Goal: Task Accomplishment & Management: Manage account settings

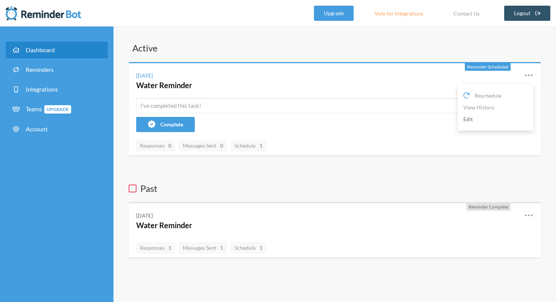
click at [470, 118] on link "Edit" at bounding box center [496, 119] width 64 height 12
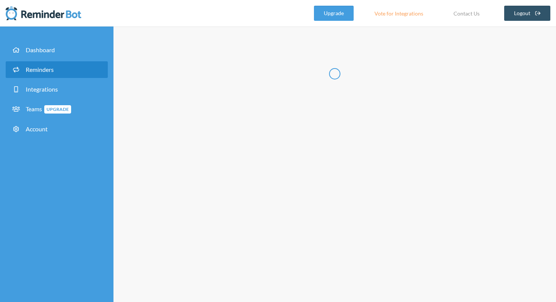
type input "Water Reminder"
select select "11:00:00"
select select "true"
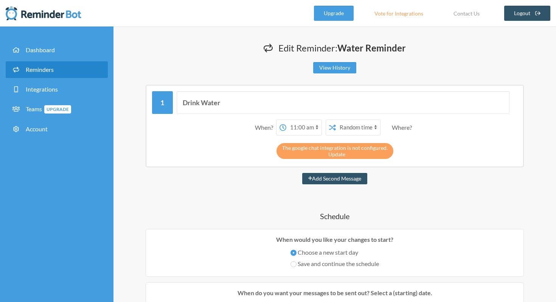
click at [334, 155] on link "Update" at bounding box center [336, 154] width 17 height 6
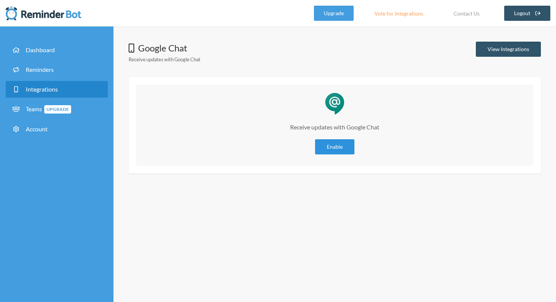
click at [333, 149] on link "Enable" at bounding box center [334, 146] width 39 height 15
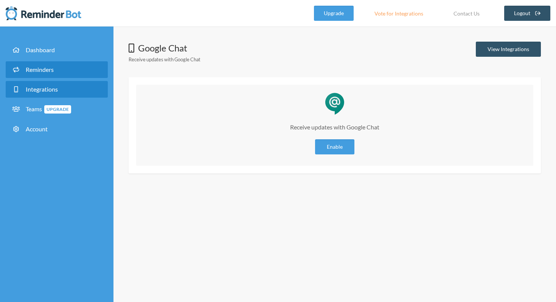
click at [40, 63] on link "Reminders" at bounding box center [57, 69] width 102 height 17
click at [40, 76] on link "Reminders" at bounding box center [57, 69] width 102 height 17
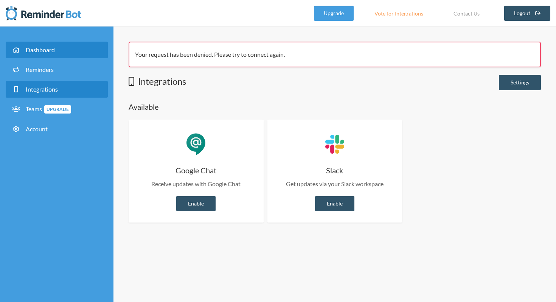
click at [36, 56] on link "Dashboard" at bounding box center [57, 50] width 102 height 17
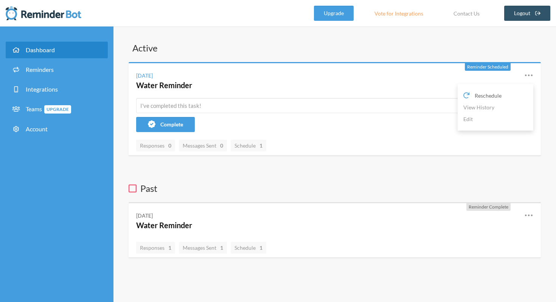
click at [487, 94] on span "Reschedule" at bounding box center [488, 96] width 27 height 8
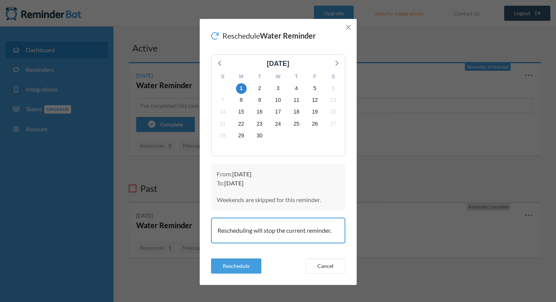
click at [348, 28] on line "Close" at bounding box center [348, 27] width 5 height 5
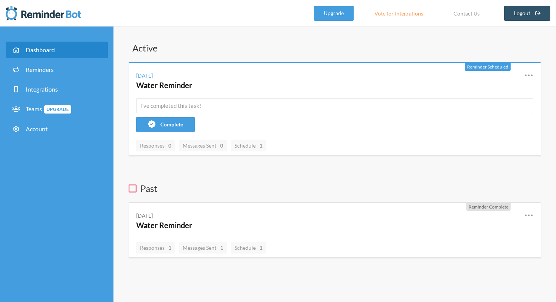
click at [380, 177] on div "Active Reminder Scheduled Saturday, August 30 Water Reminder Reschedule View Hi…" at bounding box center [335, 150] width 412 height 216
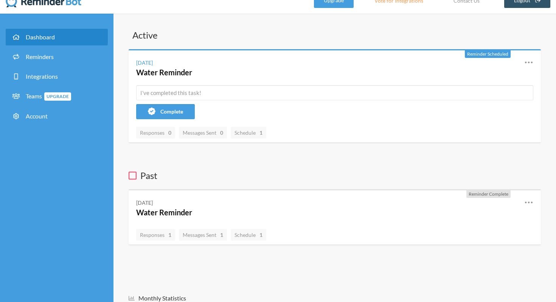
scroll to position [7, 0]
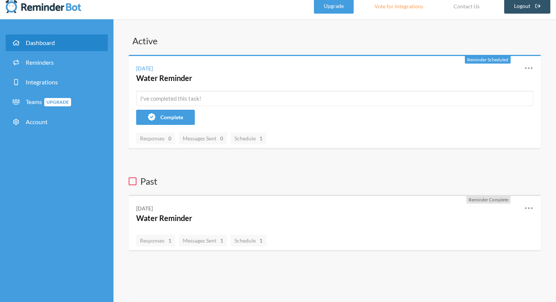
click at [380, 177] on h3 "Past" at bounding box center [335, 181] width 412 height 13
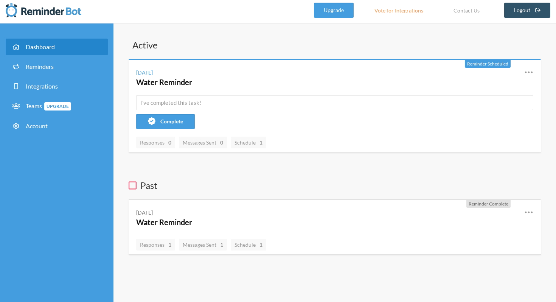
scroll to position [0, 0]
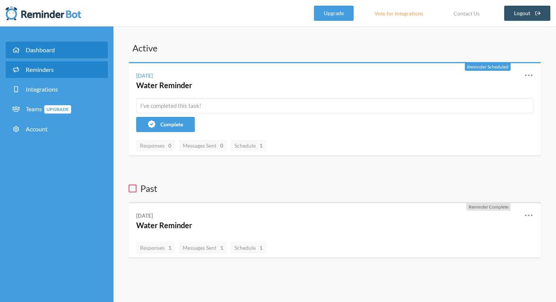
click at [32, 74] on link "Reminders" at bounding box center [57, 69] width 102 height 17
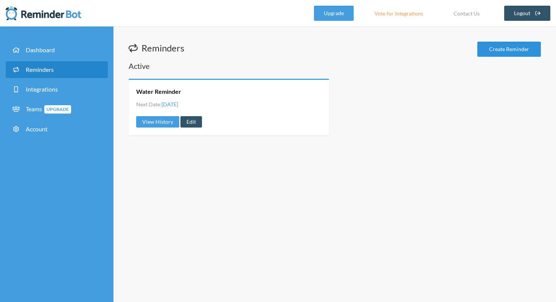
click at [494, 50] on link "Create Reminder" at bounding box center [510, 49] width 64 height 15
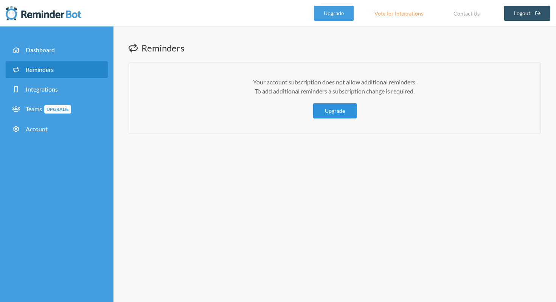
click at [335, 111] on link "Upgrade" at bounding box center [335, 110] width 44 height 15
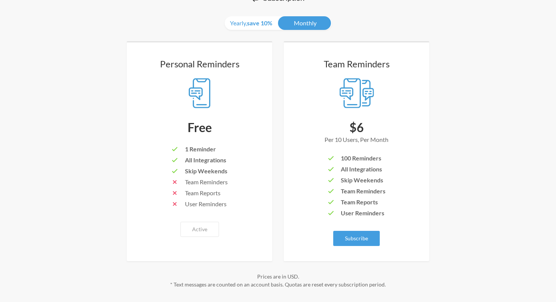
scroll to position [69, 0]
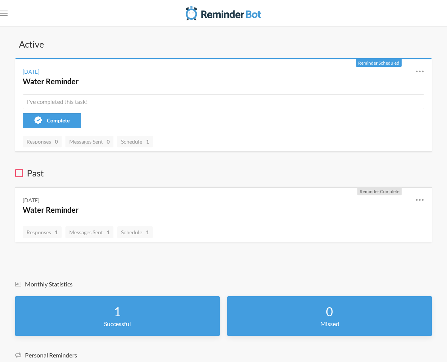
click at [8, 12] on nav ".uk-navbar-toggle-animate svg>[class*="line-"]{transition:0.2s ease-in-out;tran…" at bounding box center [223, 13] width 447 height 26
click at [6, 12] on icon ".uk-navbar-toggle-animate svg>[class*="line-"]{transition:0.2s ease-in-out;tran…" at bounding box center [4, 13] width 8 height 8
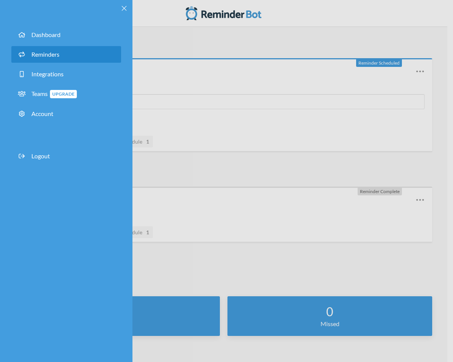
click at [50, 52] on span "Reminders" at bounding box center [45, 54] width 28 height 7
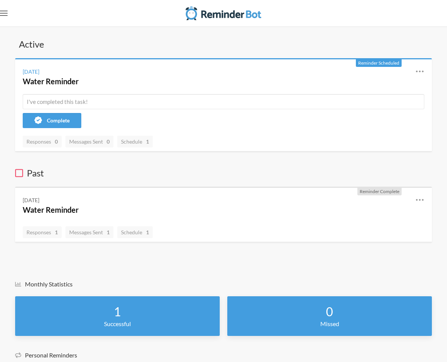
click at [5, 10] on icon ".uk-navbar-toggle-animate svg>[class*="line-"]{transition:0.2s ease-in-out;tran…" at bounding box center [4, 13] width 8 height 8
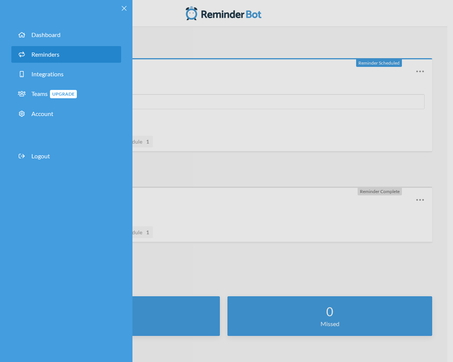
click at [45, 56] on span "Reminders" at bounding box center [45, 54] width 28 height 7
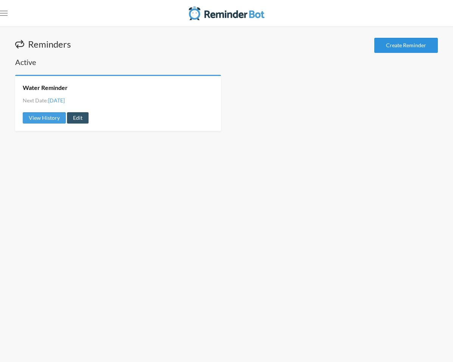
click at [408, 40] on link "Create Reminder" at bounding box center [406, 45] width 64 height 15
click at [47, 114] on link "View History" at bounding box center [44, 117] width 43 height 11
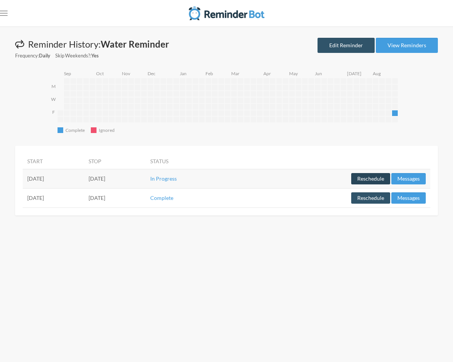
click at [381, 179] on button "Reschedule" at bounding box center [370, 178] width 39 height 11
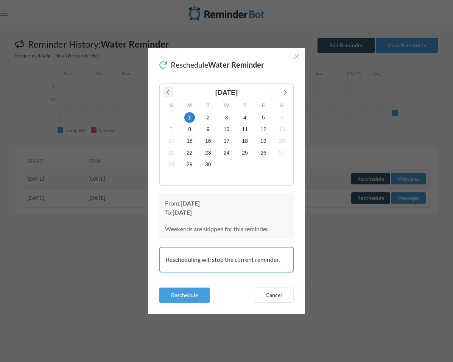
click at [164, 87] on icon at bounding box center [168, 92] width 10 height 10
click at [282, 93] on icon at bounding box center [285, 92] width 10 height 10
click at [298, 56] on icon "Close" at bounding box center [296, 56] width 5 height 5
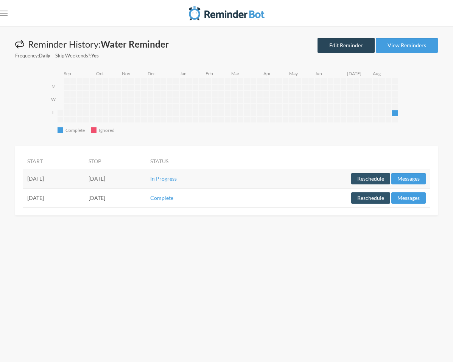
click at [350, 44] on link "Edit Reminder" at bounding box center [345, 45] width 57 height 15
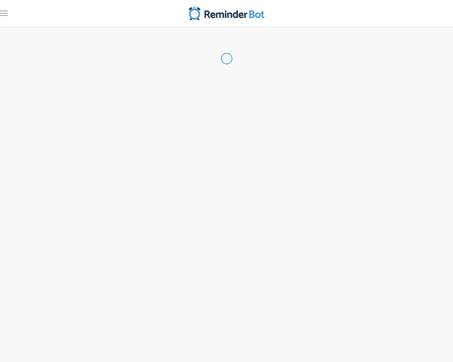
type input "Water Reminder"
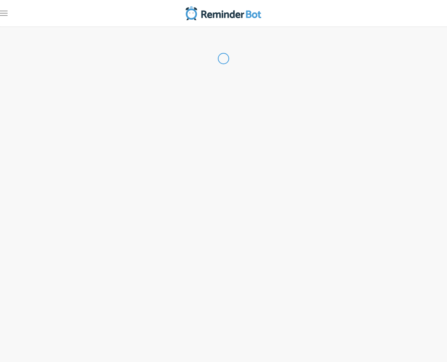
select select "11:00:00"
select select "true"
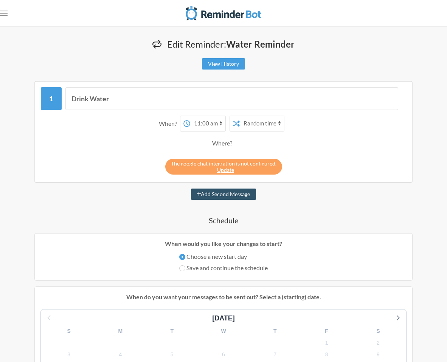
click at [211, 128] on select "12:00 am 12:15 am 12:30 am 12:45 am 1:00 am 1:15 am 1:30 am 1:45 am 2:00 am 2:1…" at bounding box center [207, 123] width 35 height 15
click at [190, 116] on select "12:00 am 12:15 am 12:30 am 12:45 am 1:00 am 1:15 am 1:30 am 1:45 am 2:00 am 2:1…" at bounding box center [207, 123] width 35 height 15
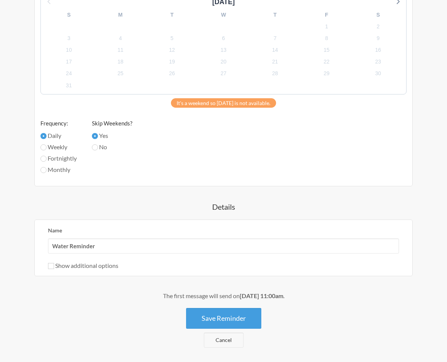
scroll to position [317, 0]
click at [94, 146] on input "No" at bounding box center [95, 147] width 6 height 6
radio input "true"
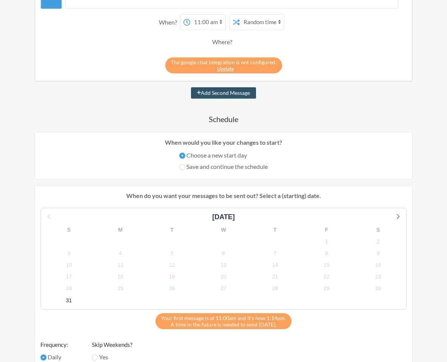
scroll to position [0, 0]
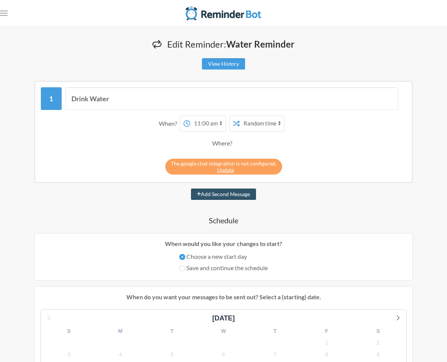
click at [206, 118] on select "12:00 am 12:15 am 12:30 am 12:45 am 1:00 am 1:15 am 1:30 am 1:45 am 2:00 am 2:1…" at bounding box center [207, 123] width 35 height 15
click at [190, 116] on select "12:00 am 12:15 am 12:30 am 12:45 am 1:00 am 1:15 am 1:30 am 1:45 am 2:00 am 2:1…" at bounding box center [207, 123] width 35 height 15
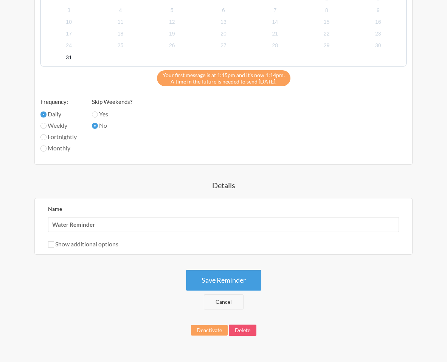
scroll to position [345, 0]
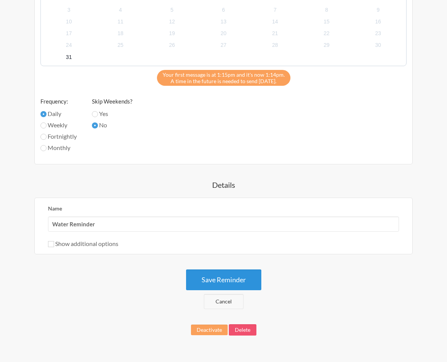
click at [205, 283] on button "Save Reminder" at bounding box center [223, 280] width 75 height 21
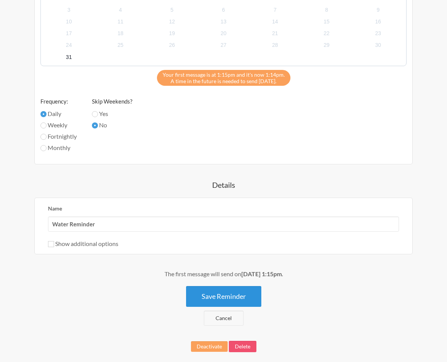
click at [215, 290] on button "Save Reminder" at bounding box center [223, 296] width 75 height 21
click at [215, 294] on button "Save Reminder" at bounding box center [223, 296] width 75 height 21
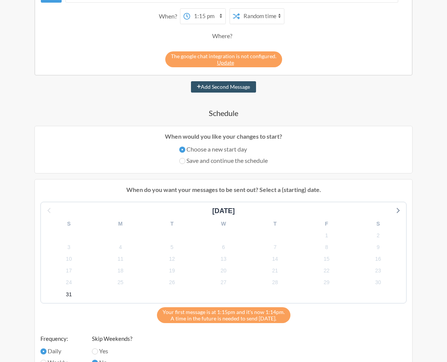
scroll to position [108, 0]
click at [67, 294] on span "31" at bounding box center [69, 294] width 11 height 11
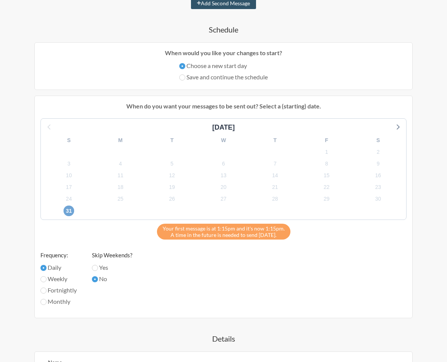
scroll to position [61, 0]
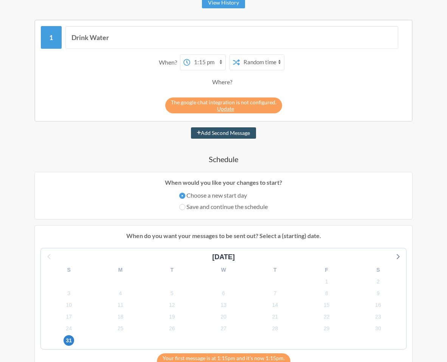
click at [204, 64] on select "12:00 am 12:15 am 12:30 am 12:45 am 1:00 am 1:15 am 1:30 am 1:45 am 2:00 am 2:1…" at bounding box center [207, 62] width 35 height 15
select select "13:30:00"
click at [190, 55] on select "12:00 am 12:15 am 12:30 am 12:45 am 1:00 am 1:15 am 1:30 am 1:45 am 2:00 am 2:1…" at bounding box center [207, 62] width 35 height 15
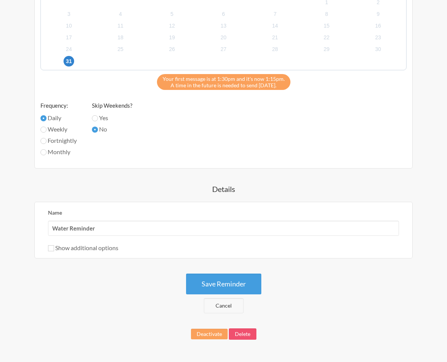
scroll to position [326, 0]
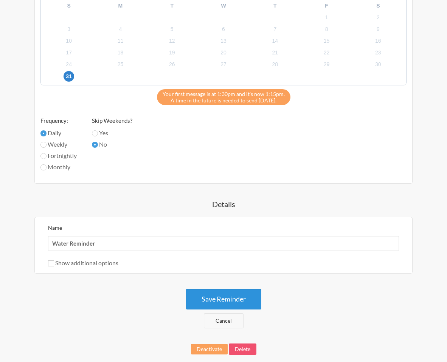
click at [244, 291] on button "Save Reminder" at bounding box center [223, 299] width 75 height 21
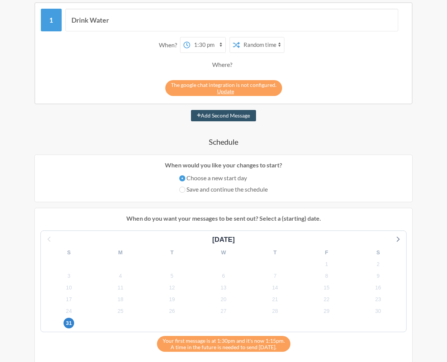
scroll to position [35, 0]
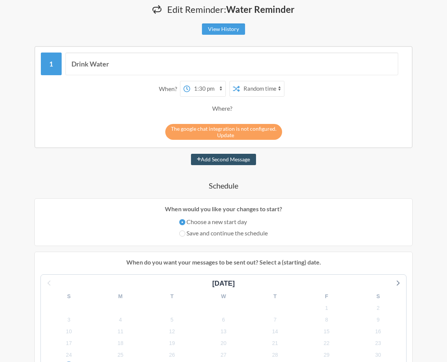
click at [227, 136] on link "Update" at bounding box center [225, 135] width 17 height 6
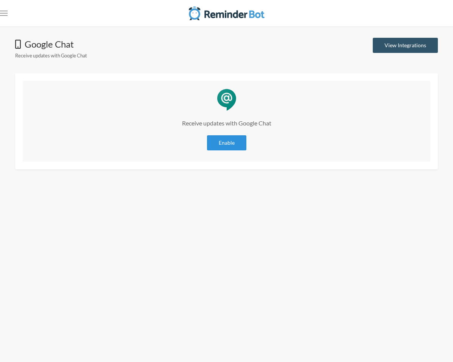
click at [230, 144] on link "Enable" at bounding box center [226, 142] width 39 height 15
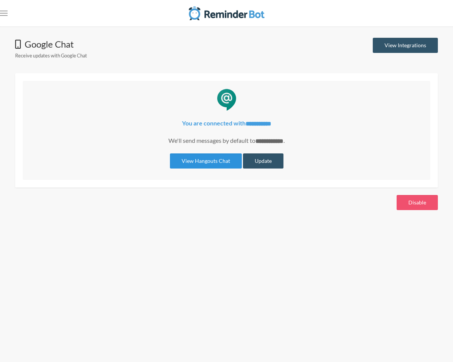
click at [215, 160] on link "View Hangouts Chat" at bounding box center [206, 161] width 72 height 15
click at [1, 6] on link ".uk-navbar-toggle-animate svg>[class*="line-"]{transition:0.2s ease-in-out;tran…" at bounding box center [4, 13] width 8 height 15
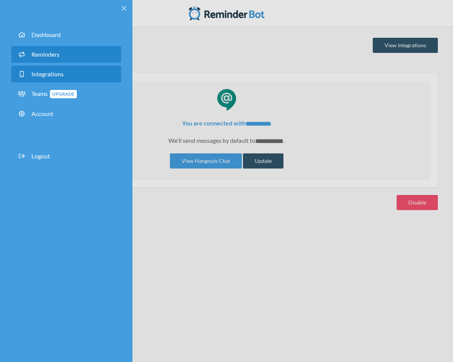
click at [39, 54] on span "Reminders" at bounding box center [45, 54] width 28 height 7
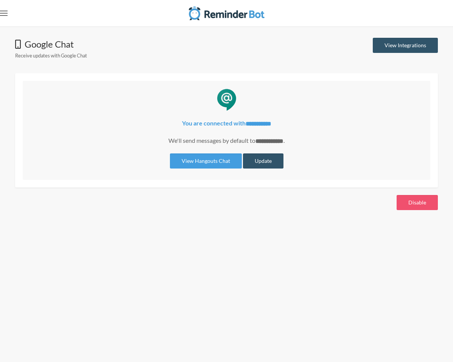
click at [6, 11] on rect "Open menu" at bounding box center [4, 11] width 8 height 1
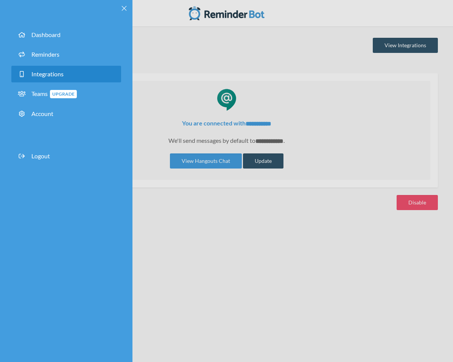
click at [36, 26] on ul "Dashboard Reminders Integrations Teams Upgrade Account" at bounding box center [66, 76] width 110 height 114
click at [40, 30] on link "Dashboard" at bounding box center [66, 34] width 110 height 17
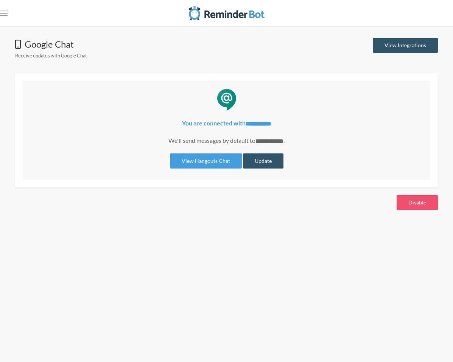
click at [9, 24] on nav ".uk-navbar-toggle-animate svg>[class*="line-"]{transition:0.2s ease-in-out;tran…" at bounding box center [226, 13] width 453 height 26
click at [5, 17] on icon ".uk-navbar-toggle-animate svg>[class*="line-"]{transition:0.2s ease-in-out;tran…" at bounding box center [4, 13] width 8 height 8
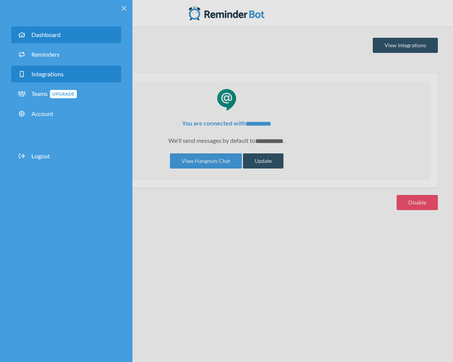
click at [65, 35] on link "Dashboard" at bounding box center [66, 34] width 110 height 17
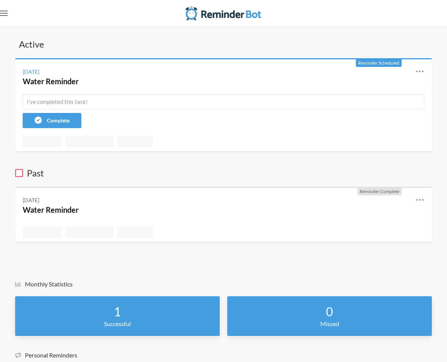
click at [5, 12] on icon ".uk-navbar-toggle-animate svg>[class*="line-"]{transition:0.2s ease-in-out;tran…" at bounding box center [4, 13] width 8 height 8
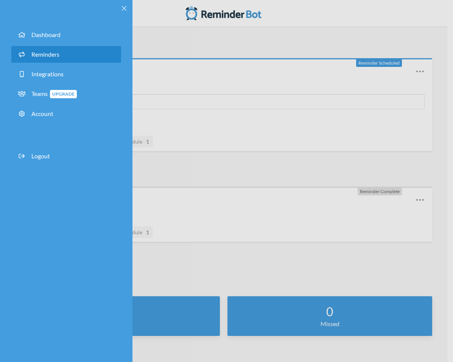
click at [78, 56] on link "Reminders" at bounding box center [66, 54] width 110 height 17
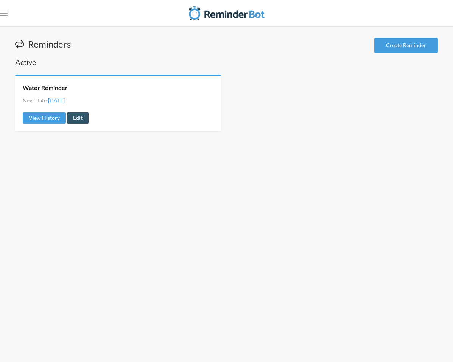
click at [409, 54] on div "Reminders Create Reminder" at bounding box center [226, 46] width 423 height 17
click at [404, 43] on link "Create Reminder" at bounding box center [406, 45] width 64 height 15
click at [76, 116] on link "Edit" at bounding box center [78, 117] width 22 height 11
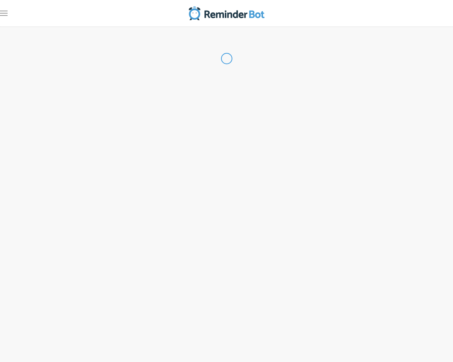
type input "Water Reminder"
select select "11:00:00"
select select "true"
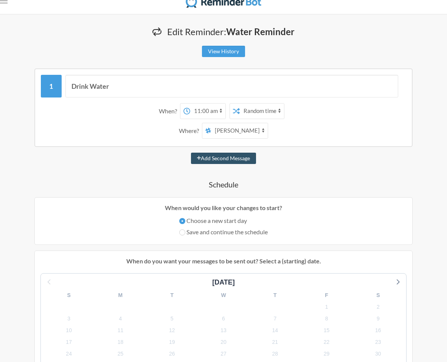
scroll to position [13, 0]
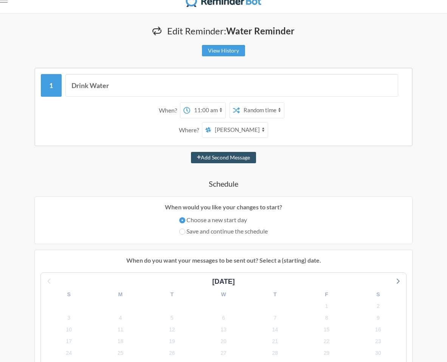
click at [243, 127] on select "[PERSON_NAME] DJY Gluten Free Girlies [PERSON_NAME]" at bounding box center [239, 130] width 57 height 15
select select "spaces/AAQA1xmkS5w"
click at [212, 123] on select "[PERSON_NAME] DJY Gluten Free Girlies [PERSON_NAME]" at bounding box center [239, 130] width 57 height 15
click at [223, 109] on select "12:00 am 12:15 am 12:30 am 12:45 am 1:00 am 1:15 am 1:30 am 1:45 am 2:00 am 2:1…" at bounding box center [207, 110] width 35 height 15
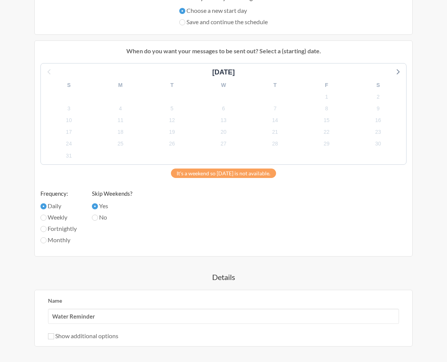
scroll to position [223, 0]
click at [101, 219] on label "No" at bounding box center [112, 217] width 40 height 9
click at [98, 219] on input "No" at bounding box center [95, 218] width 6 height 6
radio input "true"
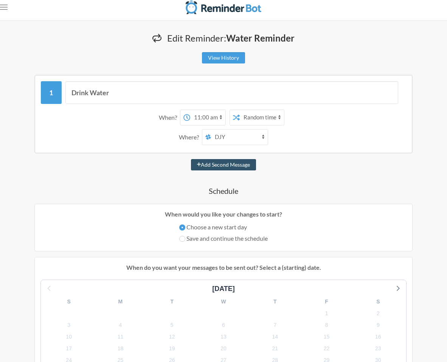
scroll to position [0, 0]
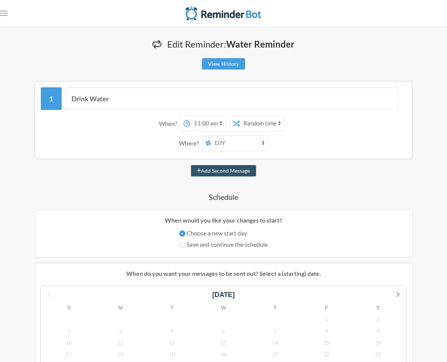
click at [218, 148] on select "[PERSON_NAME] DJY Gluten Free Girlies [PERSON_NAME]" at bounding box center [239, 143] width 57 height 15
select select "spaces/AAQAso6gb0g"
click at [212, 136] on select "[PERSON_NAME] DJY Gluten Free Girlies [PERSON_NAME]" at bounding box center [239, 143] width 57 height 15
click at [210, 129] on select "12:00 am 12:15 am 12:30 am 12:45 am 1:00 am 1:15 am 1:30 am 1:45 am 2:00 am 2:1…" at bounding box center [207, 123] width 35 height 15
click at [190, 116] on select "12:00 am 12:15 am 12:30 am 12:45 am 1:00 am 1:15 am 1:30 am 1:45 am 2:00 am 2:1…" at bounding box center [207, 123] width 35 height 15
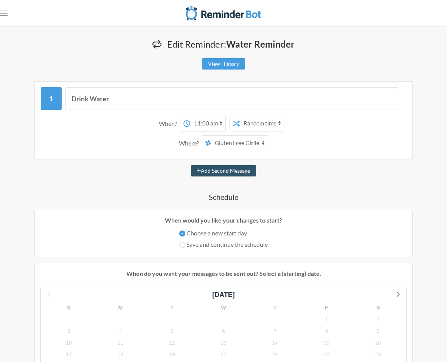
click at [210, 124] on select "12:00 am 12:15 am 12:30 am 12:45 am 1:00 am 1:15 am 1:30 am 1:45 am 2:00 am 2:1…" at bounding box center [207, 123] width 35 height 15
select select "10:00:00"
click at [190, 116] on select "12:00 am 12:15 am 12:30 am 12:45 am 1:00 am 1:15 am 1:30 am 1:45 am 2:00 am 2:1…" at bounding box center [207, 123] width 35 height 15
click at [249, 174] on button "Add Second Message" at bounding box center [223, 170] width 65 height 11
select select "11:00:00"
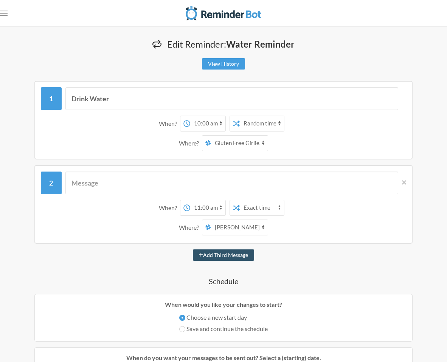
click at [232, 229] on select "[PERSON_NAME] DJY Gluten Free Girlies [PERSON_NAME]" at bounding box center [239, 227] width 57 height 15
select select "spaces/AAQAso6gb0g"
click at [212, 220] on select "[PERSON_NAME] DJY Gluten Free Girlies [PERSON_NAME]" at bounding box center [239, 227] width 57 height 15
click at [212, 206] on select "12:00 am 12:15 am 12:30 am 12:45 am 1:00 am 1:15 am 1:30 am 1:45 am 2:00 am 2:1…" at bounding box center [207, 208] width 35 height 15
select select "12:00:00"
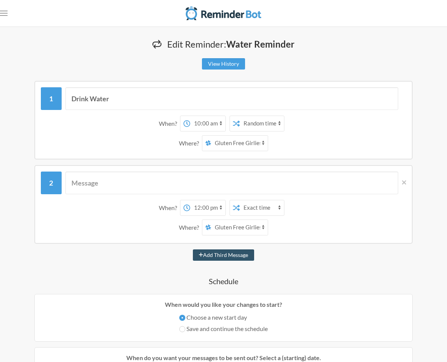
click at [190, 201] on select "12:00 am 12:15 am 12:30 am 12:45 am 1:00 am 1:15 am 1:30 am 1:45 am 2:00 am 2:1…" at bounding box center [207, 208] width 35 height 15
click at [212, 120] on select "12:00 am 12:15 am 12:30 am 12:45 am 1:00 am 1:15 am 1:30 am 1:45 am 2:00 am 2:1…" at bounding box center [207, 123] width 35 height 15
select select "09:00:00"
click at [190, 116] on select "12:00 am 12:15 am 12:30 am 12:45 am 1:00 am 1:15 am 1:30 am 1:45 am 2:00 am 2:1…" at bounding box center [207, 123] width 35 height 15
click at [219, 207] on select "12:00 am 12:15 am 12:30 am 12:45 am 1:00 am 1:15 am 1:30 am 1:45 am 2:00 am 2:1…" at bounding box center [207, 208] width 35 height 15
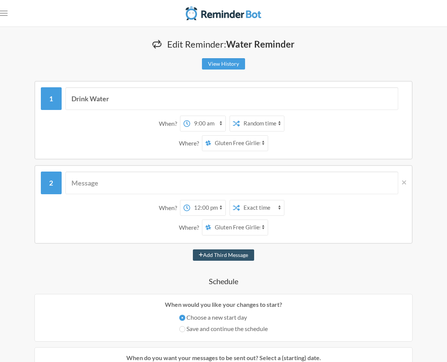
select select "10:30:00"
click at [190, 201] on select "12:00 am 12:15 am 12:30 am 12:45 am 1:00 am 1:15 am 1:30 am 1:45 am 2:00 am 2:1…" at bounding box center [207, 208] width 35 height 15
click at [263, 177] on input "text" at bounding box center [231, 183] width 333 height 23
type input "Drink More Water"
click at [207, 125] on select "12:00 am 12:15 am 12:30 am 12:45 am 1:00 am 1:15 am 1:30 am 1:45 am 2:00 am 2:1…" at bounding box center [207, 123] width 35 height 15
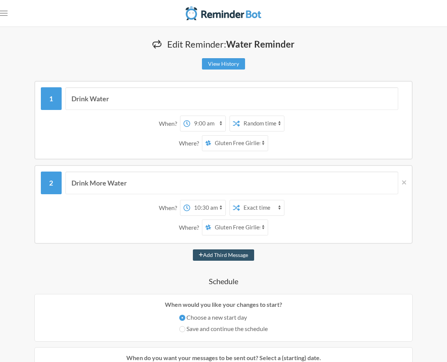
select select "13:30:00"
click at [190, 116] on select "12:00 am 12:15 am 12:30 am 12:45 am 1:00 am 1:15 am 1:30 am 1:45 am 2:00 am 2:1…" at bounding box center [207, 123] width 35 height 15
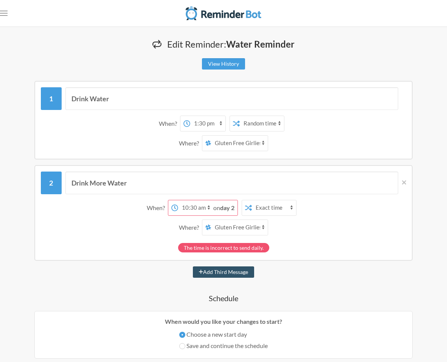
click at [198, 213] on select "12:00 am 12:15 am 12:30 am 12:45 am 1:00 am 1:15 am 1:30 am 1:45 am 2:00 am 2:1…" at bounding box center [195, 208] width 35 height 15
click at [178, 201] on select "12:00 am 12:15 am 12:30 am 12:45 am 1:00 am 1:15 am 1:30 am 1:45 am 2:00 am 2:1…" at bounding box center [195, 208] width 35 height 15
click at [219, 210] on span "on day 2" at bounding box center [223, 207] width 21 height 7
click at [222, 209] on strong "day 2" at bounding box center [227, 207] width 14 height 7
click at [208, 205] on select "12:00 am 12:15 am 12:30 am 12:45 am 1:00 am 1:15 am 1:30 am 1:45 am 2:00 am 2:1…" at bounding box center [195, 208] width 35 height 15
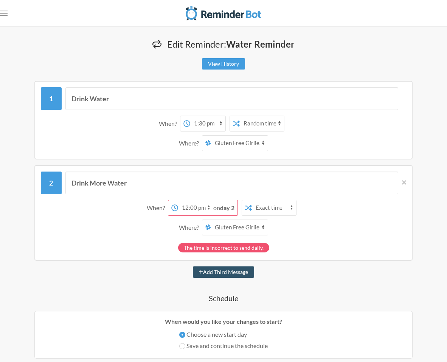
click at [178, 201] on select "12:00 am 12:15 am 12:30 am 12:45 am 1:00 am 1:15 am 1:30 am 1:45 am 2:00 am 2:1…" at bounding box center [195, 208] width 35 height 15
click at [226, 205] on strong "day 2" at bounding box center [227, 207] width 14 height 7
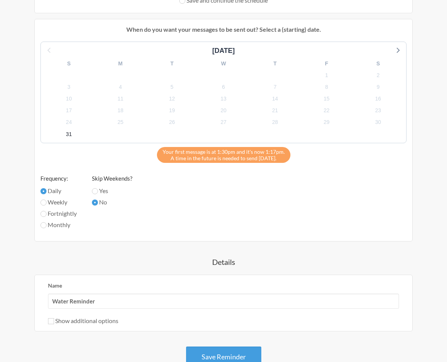
scroll to position [423, 0]
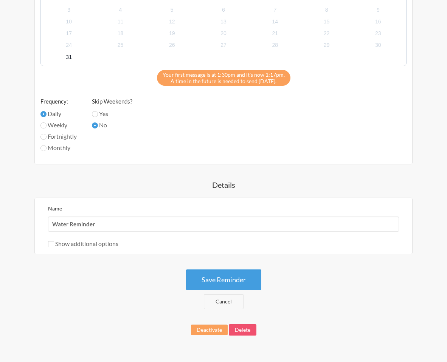
click at [236, 285] on button "Save Reminder" at bounding box center [223, 280] width 75 height 21
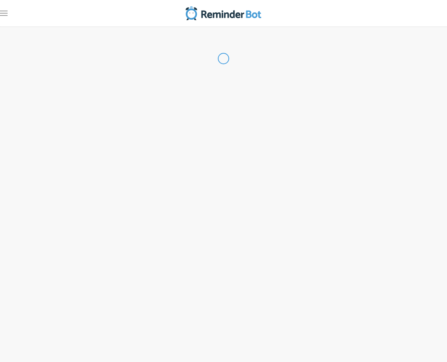
scroll to position [0, 0]
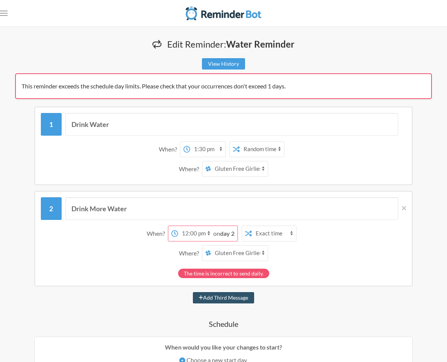
click at [197, 231] on select "12:00 am 12:15 am 12:30 am 12:45 am 1:00 am 1:15 am 1:30 am 1:45 am 2:00 am 2:1…" at bounding box center [195, 233] width 35 height 15
click at [178, 226] on select "12:00 am 12:15 am 12:30 am 12:45 am 1:00 am 1:15 am 1:30 am 1:45 am 2:00 am 2:1…" at bounding box center [195, 233] width 35 height 15
click at [193, 230] on select "12:00 am 12:15 am 12:30 am 12:45 am 1:00 am 1:15 am 1:30 am 1:45 am 2:00 am 2:1…" at bounding box center [195, 233] width 35 height 15
click at [190, 226] on select "12:00 am 12:15 am 12:30 am 12:45 am 1:00 am 1:15 am 1:30 am 1:45 am 2:00 am 2:1…" at bounding box center [195, 233] width 35 height 15
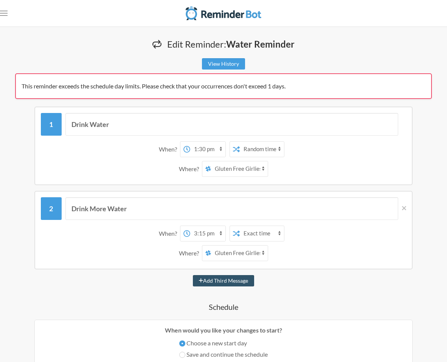
click at [190, 149] on icon at bounding box center [187, 149] width 6 height 6
click at [190, 149] on select "12:00 am 12:15 am 12:30 am 12:45 am 1:00 am 1:15 am 1:30 am 1:45 am 2:00 am 2:1…" at bounding box center [207, 149] width 35 height 15
click at [202, 149] on select "12:00 am 12:15 am 12:30 am 12:45 am 1:00 am 1:15 am 1:30 am 1:45 am 2:00 am 2:1…" at bounding box center [207, 149] width 35 height 15
click at [190, 142] on select "12:00 am 12:15 am 12:30 am 12:45 am 1:00 am 1:15 am 1:30 am 1:45 am 2:00 am 2:1…" at bounding box center [207, 149] width 35 height 15
click at [211, 234] on select "12:00 am 12:15 am 12:30 am 12:45 am 1:00 am 1:15 am 1:30 am 1:45 am 2:00 am 2:1…" at bounding box center [207, 233] width 35 height 15
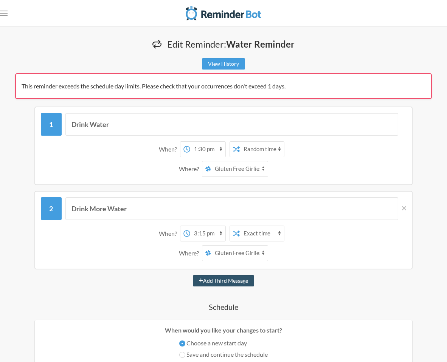
select select "14:00:00"
click at [190, 226] on select "12:00 am 12:15 am 12:30 am 12:45 am 1:00 am 1:15 am 1:30 am 1:45 am 2:00 am 2:1…" at bounding box center [207, 233] width 35 height 15
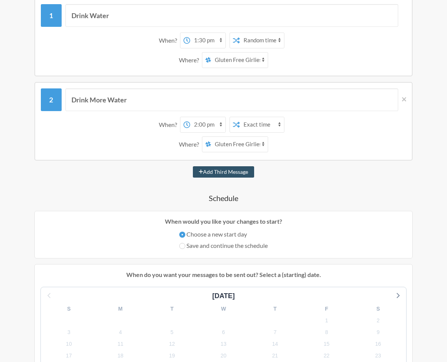
scroll to position [296, 0]
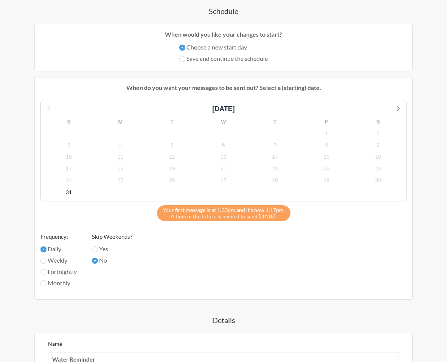
click at [243, 61] on label "Save and continue the schedule" at bounding box center [223, 58] width 89 height 9
click at [185, 61] on input "Save and continue the schedule" at bounding box center [182, 59] width 6 height 6
radio input "true"
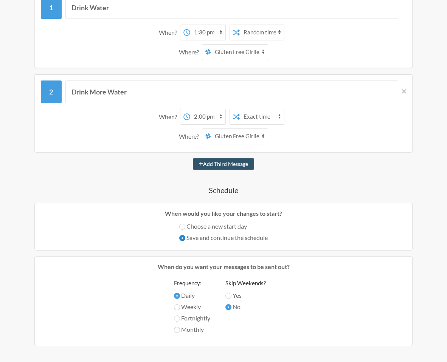
scroll to position [115, 0]
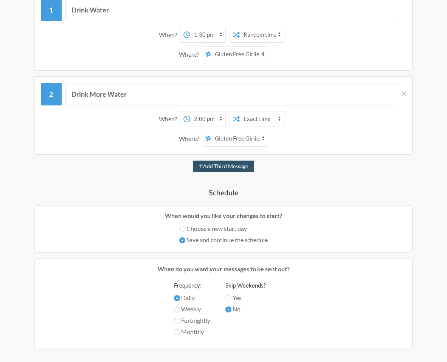
click at [222, 227] on label "Choose a new start day" at bounding box center [223, 228] width 89 height 9
click at [185, 227] on input "Choose a new start day" at bounding box center [182, 229] width 6 height 6
radio input "true"
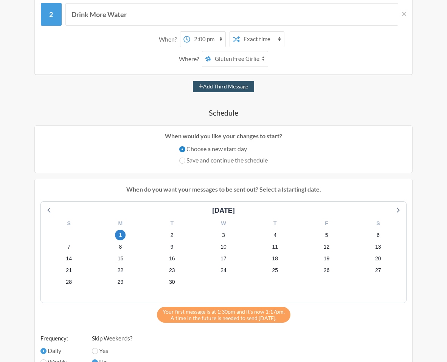
scroll to position [200, 0]
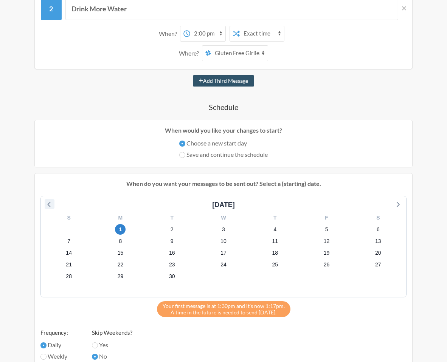
click at [49, 205] on icon at bounding box center [50, 204] width 10 height 10
click at [215, 152] on label "Save and continue the schedule" at bounding box center [223, 154] width 89 height 9
click at [185, 152] on input "Save and continue the schedule" at bounding box center [182, 155] width 6 height 6
radio input "true"
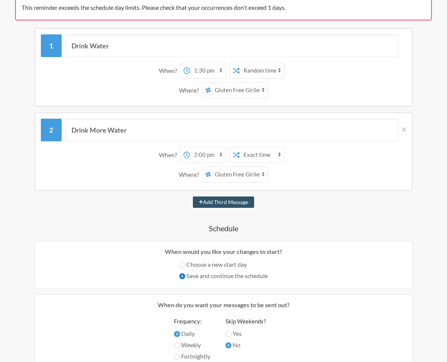
scroll to position [59, 0]
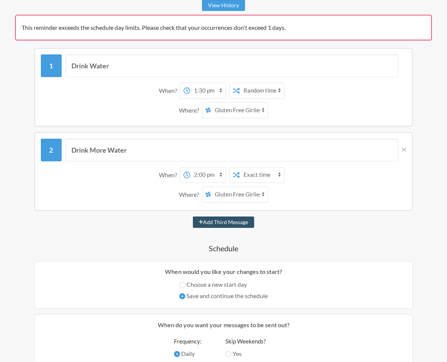
click at [203, 173] on select "12:00 am 12:15 am 12:30 am 12:45 am 1:00 am 1:15 am 1:30 am 1:45 am 2:00 am 2:1…" at bounding box center [207, 175] width 35 height 15
select select "13:45:00"
click at [190, 168] on select "12:00 am 12:15 am 12:30 am 12:45 am 1:00 am 1:15 am 1:30 am 1:45 am 2:00 am 2:1…" at bounding box center [207, 175] width 35 height 15
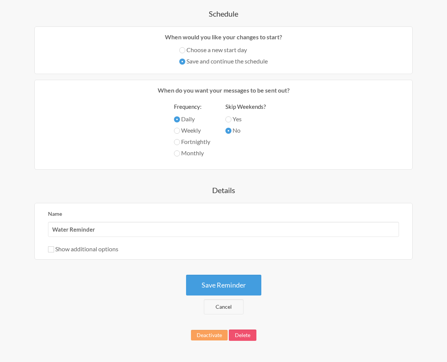
scroll to position [299, 0]
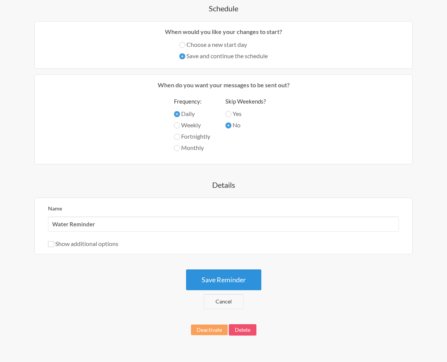
click at [229, 276] on button "Save Reminder" at bounding box center [223, 280] width 75 height 21
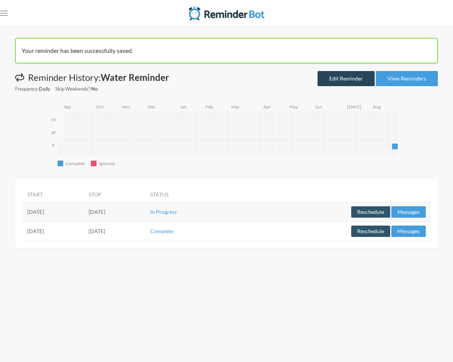
click at [348, 82] on link "Edit Reminder" at bounding box center [345, 78] width 57 height 15
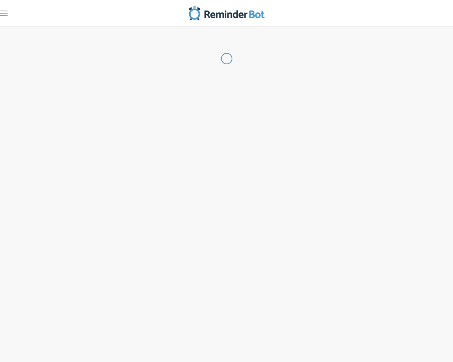
radio input "false"
radio input "true"
type input "Water Reminder"
select select "13:30:00"
select select "true"
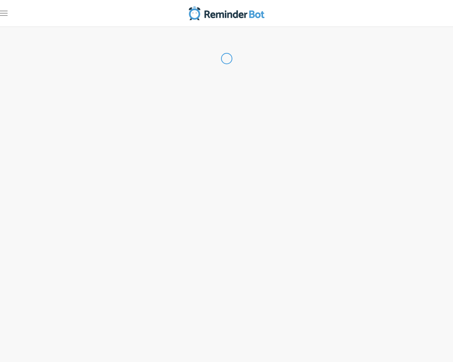
select select "13:45:00"
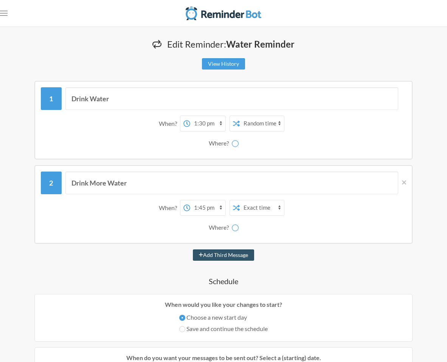
select select "spaces/AAQAjcQpXEA"
click at [244, 143] on select "[PERSON_NAME] DJY Gluten Free Girlies [PERSON_NAME]" at bounding box center [239, 143] width 57 height 15
select select "spaces/AAQAso6gb0g"
click at [212, 136] on select "[PERSON_NAME] DJY Gluten Free Girlies [PERSON_NAME]" at bounding box center [239, 143] width 57 height 15
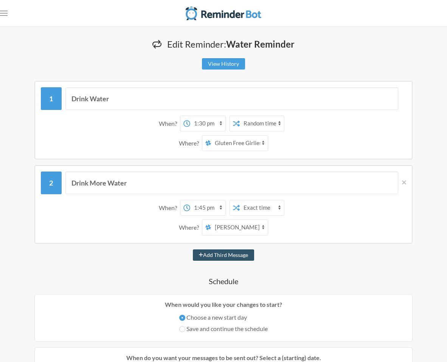
click at [232, 226] on select "[PERSON_NAME] DJY Gluten Free Girlies [PERSON_NAME]" at bounding box center [239, 227] width 57 height 15
click at [212, 220] on select "[PERSON_NAME] DJY Gluten Free Girlies [PERSON_NAME]" at bounding box center [239, 227] width 57 height 15
click at [234, 221] on select "[PERSON_NAME] DJY Gluten Free Girlies [PERSON_NAME]" at bounding box center [239, 227] width 57 height 15
select select "spaces/AAQAso6gb0g"
click at [212, 220] on select "[PERSON_NAME] DJY Gluten Free Girlies [PERSON_NAME]" at bounding box center [239, 227] width 57 height 15
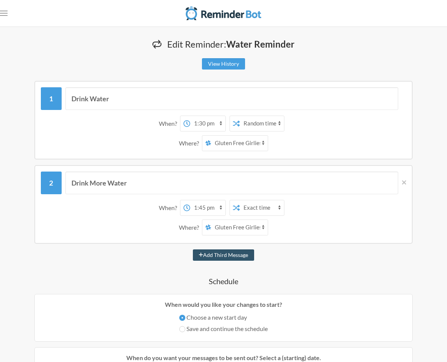
click at [147, 260] on div "Add Third Message" at bounding box center [223, 255] width 417 height 11
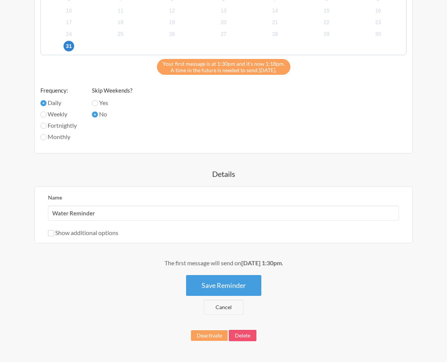
scroll to position [423, 0]
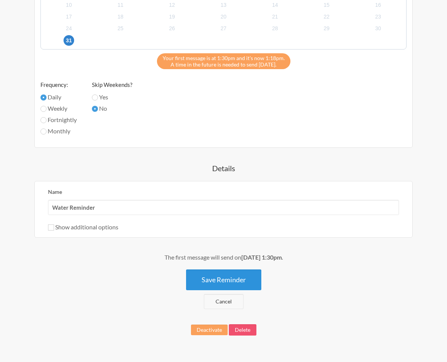
click at [221, 279] on button "Save Reminder" at bounding box center [223, 280] width 75 height 21
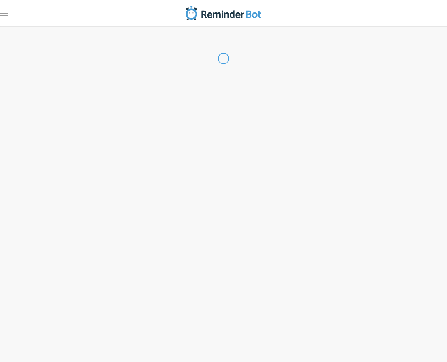
scroll to position [0, 0]
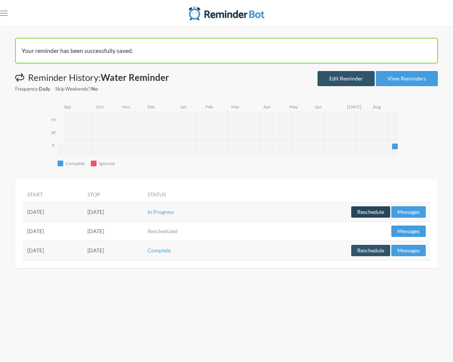
click at [374, 210] on button "Reschedule" at bounding box center [370, 212] width 39 height 11
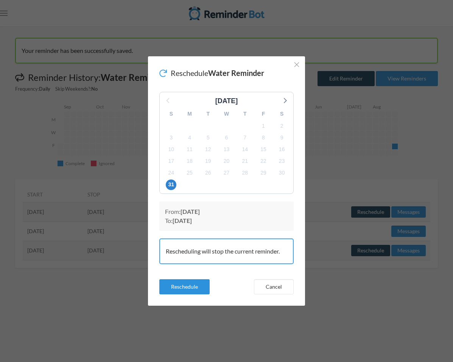
click at [194, 290] on button "Reschedule" at bounding box center [184, 287] width 50 height 15
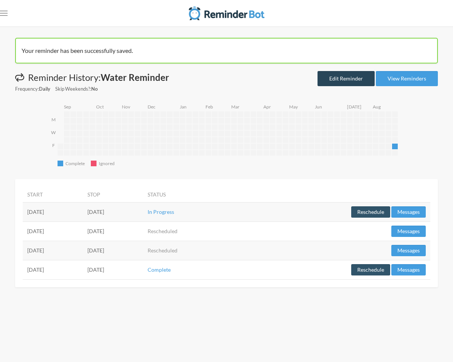
click at [340, 80] on link "Edit Reminder" at bounding box center [345, 78] width 57 height 15
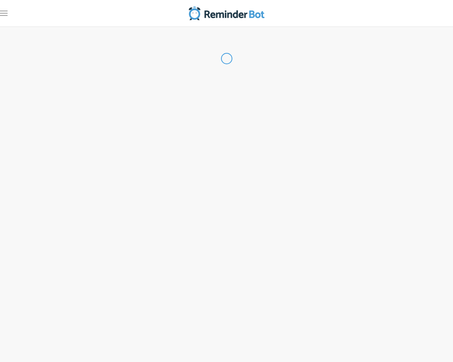
radio input "false"
radio input "true"
type input "Water Reminder"
select select "13:30:00"
select select "true"
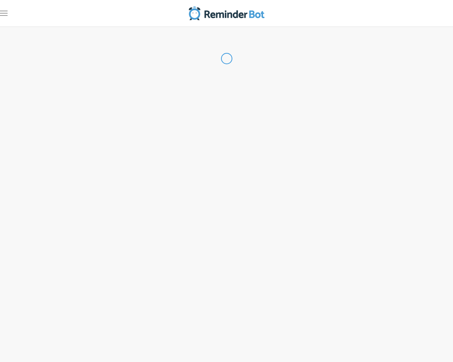
select select "13:45:00"
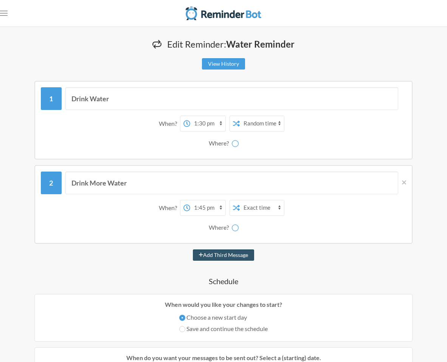
select select "spaces/AAQAjcQpXEA"
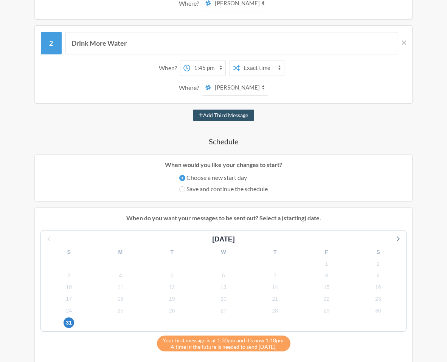
scroll to position [153, 0]
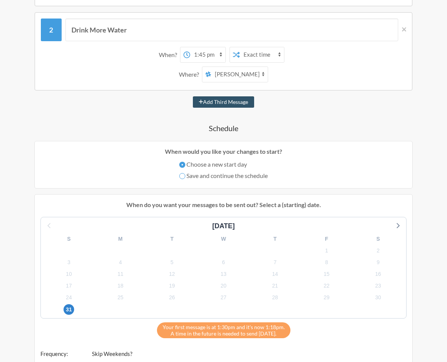
click at [179, 178] on input "Save and continue the schedule" at bounding box center [182, 176] width 6 height 6
radio input "true"
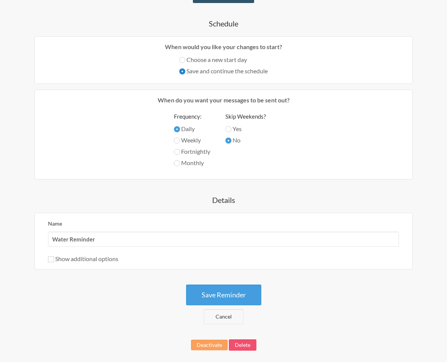
scroll to position [273, 0]
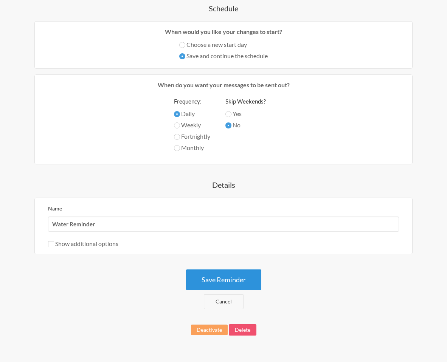
click at [202, 278] on button "Save Reminder" at bounding box center [223, 280] width 75 height 21
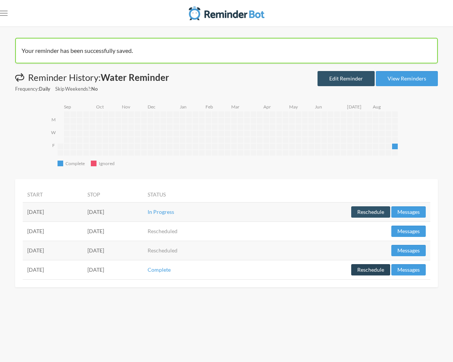
click at [364, 266] on button "Reschedule" at bounding box center [370, 269] width 39 height 11
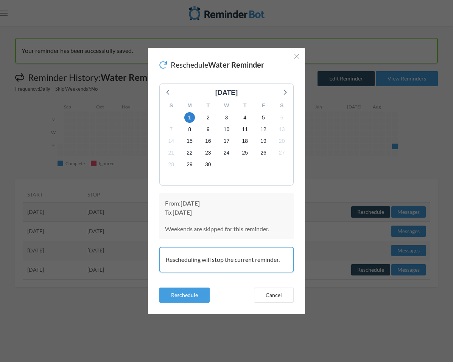
click at [161, 84] on div "[DATE]" at bounding box center [227, 91] width 134 height 14
click at [164, 87] on icon at bounding box center [168, 92] width 10 height 10
click at [294, 60] on button "Close" at bounding box center [296, 56] width 9 height 9
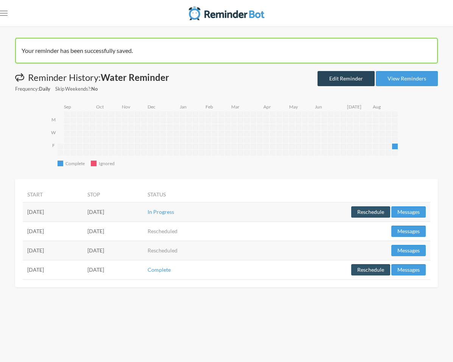
click at [334, 77] on link "Edit Reminder" at bounding box center [345, 78] width 57 height 15
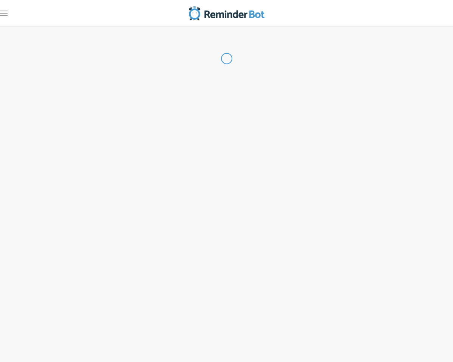
radio input "false"
radio input "true"
type input "Water Reminder"
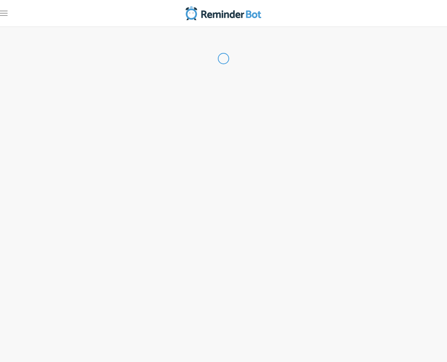
select select "13:30:00"
select select "true"
select select "13:45:00"
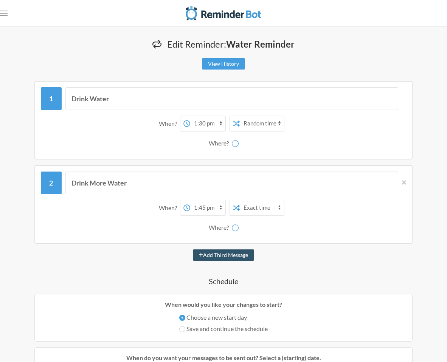
select select "spaces/AAQAjcQpXEA"
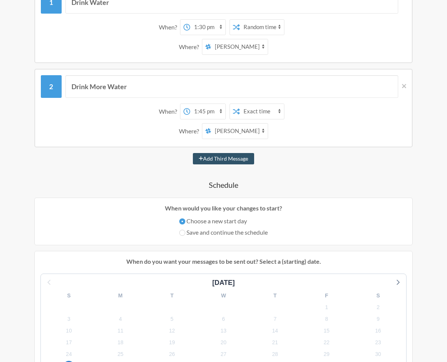
scroll to position [208, 0]
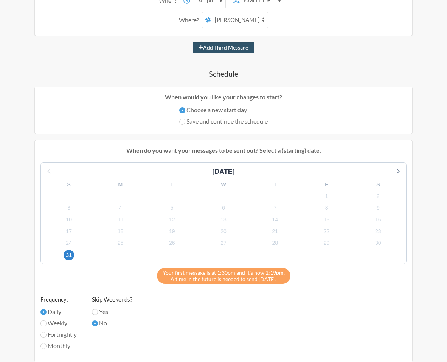
click at [215, 122] on label "Save and continue the schedule" at bounding box center [223, 121] width 89 height 9
click at [185, 122] on input "Save and continue the schedule" at bounding box center [182, 122] width 6 height 6
radio input "true"
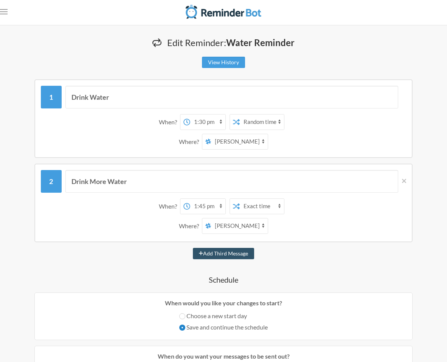
scroll to position [0, 0]
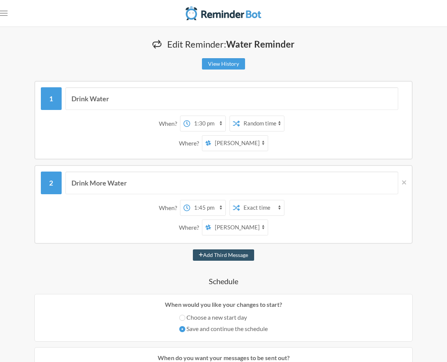
click at [239, 145] on select "[PERSON_NAME] DJY Gluten Free Girlies [PERSON_NAME]" at bounding box center [239, 143] width 57 height 15
select select "spaces/AAQAso6gb0g"
click at [212, 136] on select "[PERSON_NAME] DJY Gluten Free Girlies [PERSON_NAME]" at bounding box center [239, 143] width 57 height 15
click at [222, 224] on select "[PERSON_NAME] DJY Gluten Free Girlies [PERSON_NAME]" at bounding box center [239, 227] width 57 height 15
select select "spaces/AAQAso6gb0g"
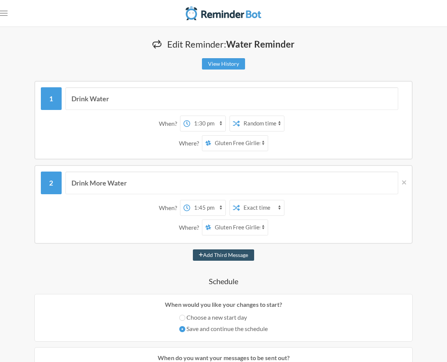
click at [212, 220] on select "[PERSON_NAME] DJY Gluten Free Girlies [PERSON_NAME]" at bounding box center [239, 227] width 57 height 15
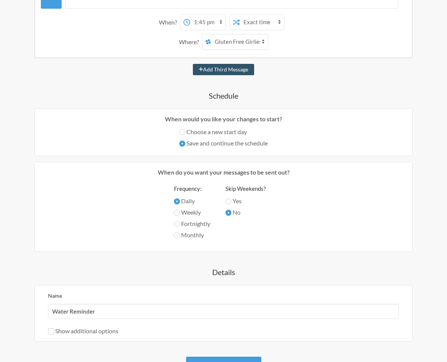
scroll to position [273, 0]
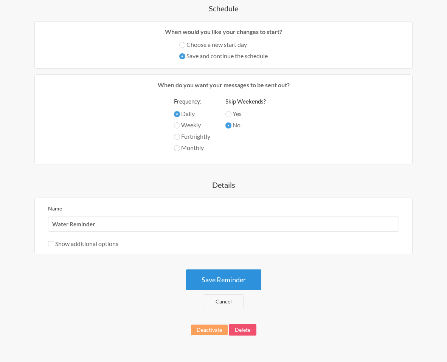
click at [245, 285] on button "Save Reminder" at bounding box center [223, 280] width 75 height 21
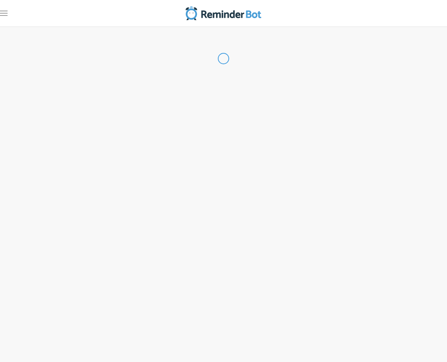
scroll to position [0, 0]
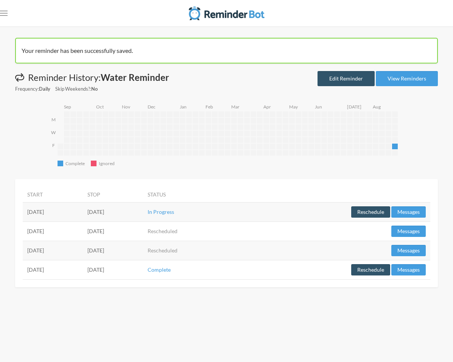
click at [234, 210] on td "In Progress" at bounding box center [188, 211] width 91 height 19
click at [3, 11] on icon ".uk-navbar-toggle-animate svg>[class*="line-"]{transition:0.2s ease-in-out;tran…" at bounding box center [4, 13] width 8 height 8
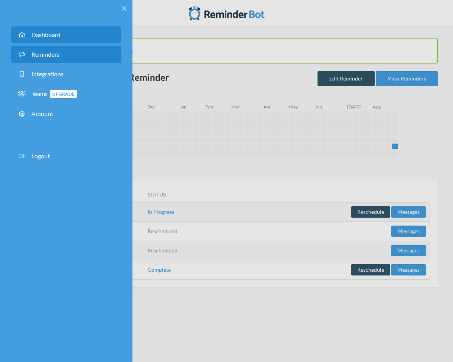
click at [30, 34] on link "Dashboard" at bounding box center [66, 34] width 110 height 17
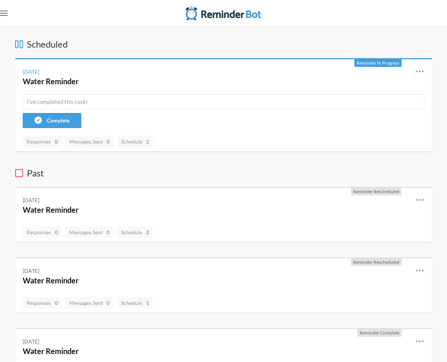
click at [3, 13] on rect "Open menu" at bounding box center [4, 13] width 8 height 1
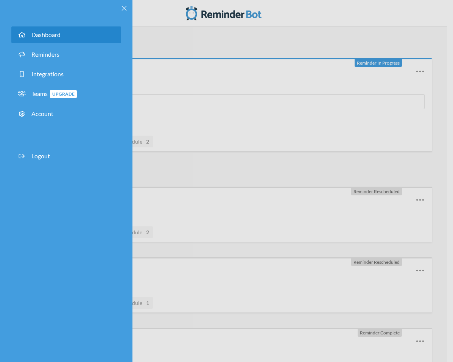
click at [42, 30] on link "Dashboard" at bounding box center [66, 34] width 110 height 17
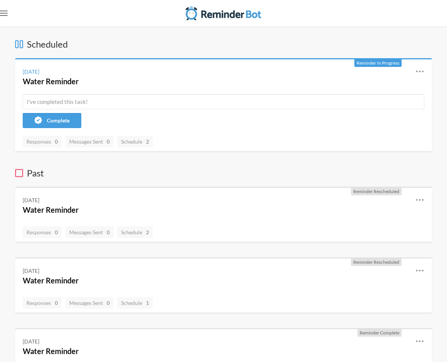
click at [6, 18] on link ".uk-navbar-toggle-animate svg>[class*="line-"]{transition:0.2s ease-in-out;tran…" at bounding box center [4, 13] width 8 height 15
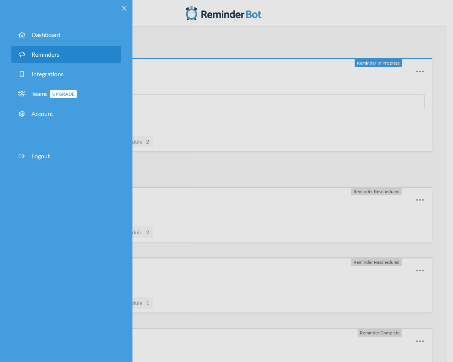
click at [34, 61] on link "Reminders" at bounding box center [66, 54] width 110 height 17
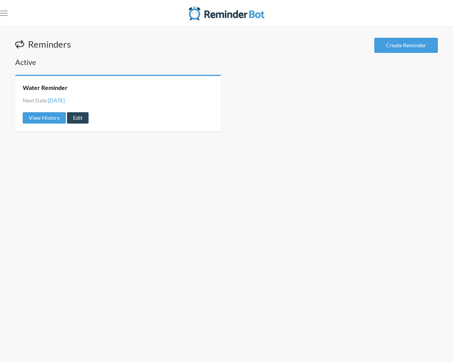
click at [70, 120] on link "Edit" at bounding box center [78, 117] width 22 height 11
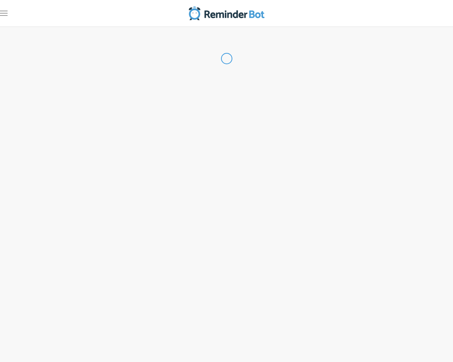
radio input "false"
radio input "true"
type input "Water Reminder"
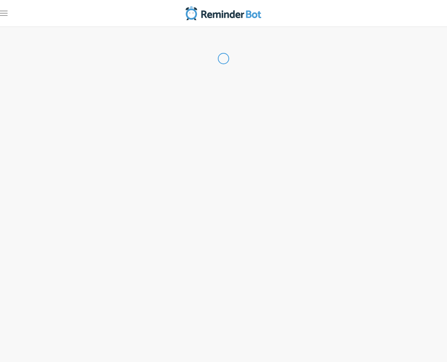
select select "13:30:00"
select select "true"
select select "13:45:00"
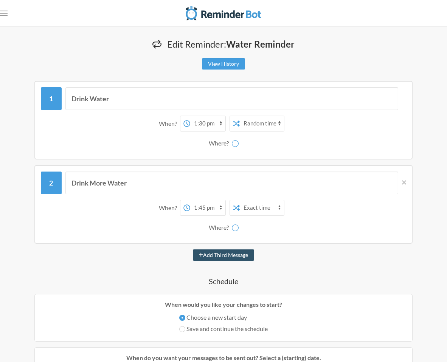
select select "spaces/AAQAjcQpXEA"
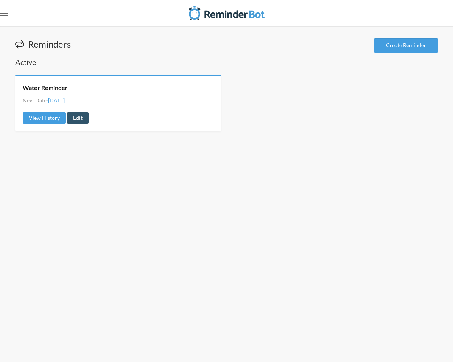
click at [0, 17] on icon ".uk-navbar-toggle-animate svg>[class*="line-"]{transition:0.2s ease-in-out;tran…" at bounding box center [4, 13] width 8 height 8
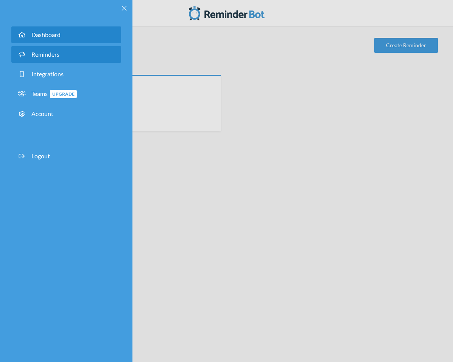
click at [41, 33] on span "Dashboard" at bounding box center [45, 34] width 29 height 7
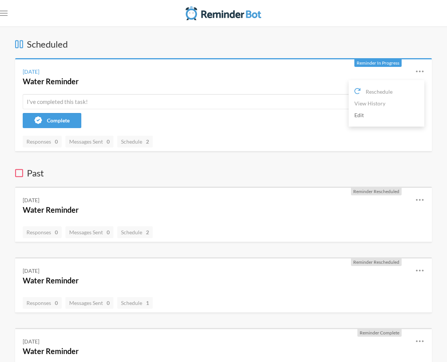
click at [355, 113] on link "Edit" at bounding box center [387, 115] width 64 height 12
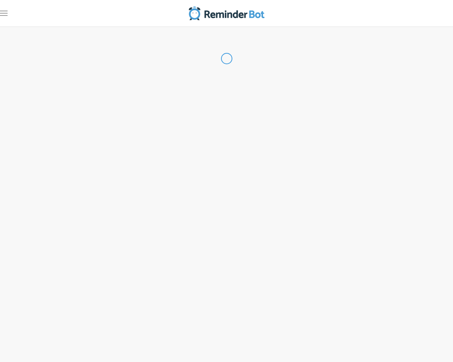
radio input "false"
radio input "true"
type input "Water Reminder"
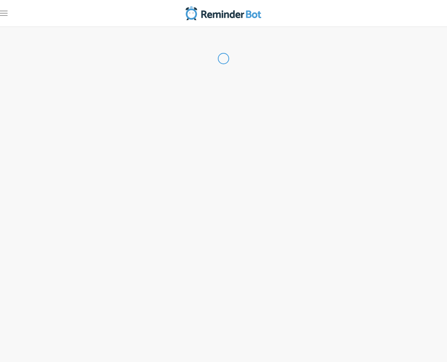
select select "13:30:00"
select select "true"
select select "13:45:00"
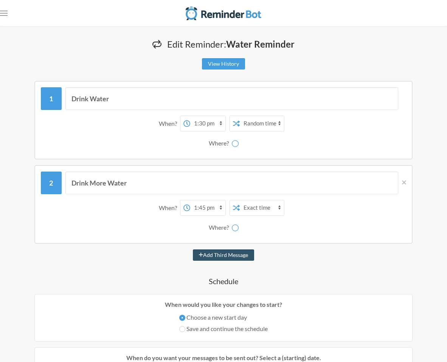
select select "spaces/AAQAjcQpXEA"
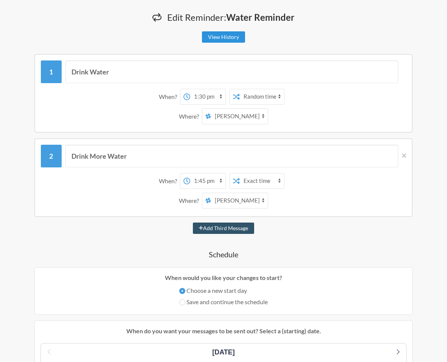
scroll to position [23, 0]
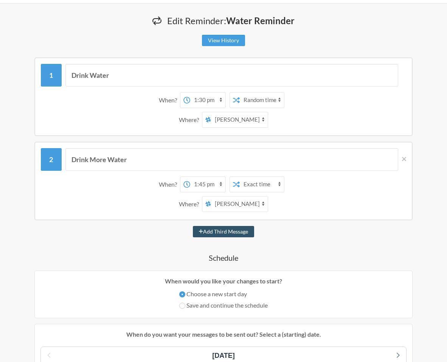
click at [210, 97] on select "12:00 am 12:15 am 12:30 am 12:45 am 1:00 am 1:15 am 1:30 am 1:45 am 2:00 am 2:1…" at bounding box center [207, 100] width 35 height 15
select select "13:45:00"
click at [190, 93] on select "12:00 am 12:15 am 12:30 am 12:45 am 1:00 am 1:15 am 1:30 am 1:45 am 2:00 am 2:1…" at bounding box center [207, 100] width 35 height 15
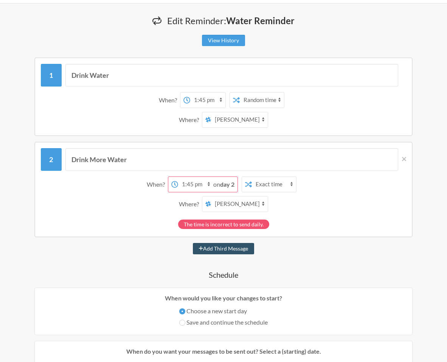
click at [198, 185] on select "12:00 am 12:15 am 12:30 am 12:45 am 1:00 am 1:15 am 1:30 am 1:45 am 2:00 am 2:1…" at bounding box center [195, 184] width 35 height 15
select select "14:00:00"
click at [190, 177] on select "12:00 am 12:15 am 12:30 am 12:45 am 1:00 am 1:15 am 1:30 am 1:45 am 2:00 am 2:1…" at bounding box center [195, 184] width 35 height 15
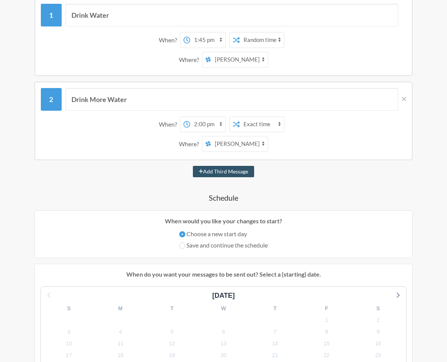
scroll to position [98, 0]
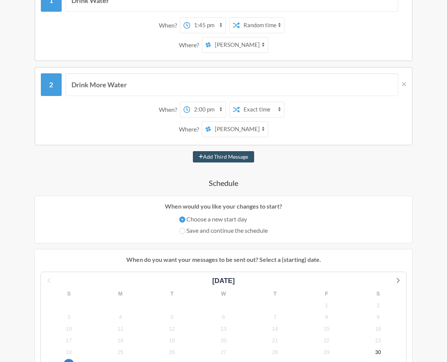
click at [221, 40] on select "[PERSON_NAME] DJY Gluten Free Girlies [PERSON_NAME]" at bounding box center [239, 44] width 57 height 15
select select "spaces/AAQAso6gb0g"
click at [212, 37] on select "[PERSON_NAME] DJY Gluten Free Girlies [PERSON_NAME]" at bounding box center [239, 44] width 57 height 15
click at [230, 128] on select "[PERSON_NAME] DJY Gluten Free Girlies [PERSON_NAME]" at bounding box center [239, 129] width 57 height 15
select select "spaces/AAQAso6gb0g"
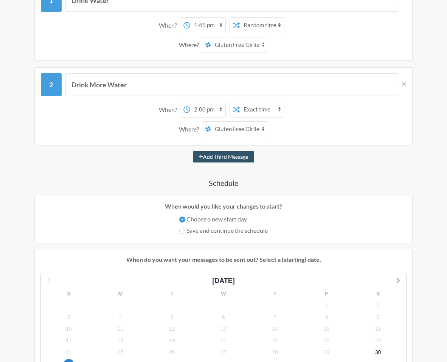
click at [212, 122] on select "[PERSON_NAME] DJY Gluten Free Girlies [PERSON_NAME]" at bounding box center [239, 129] width 57 height 15
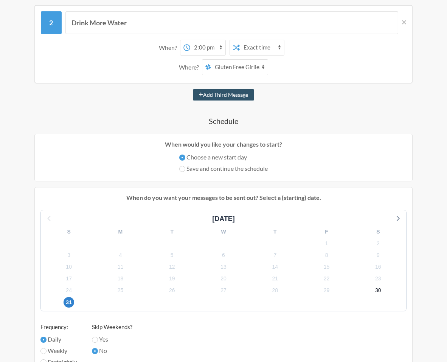
scroll to position [170, 0]
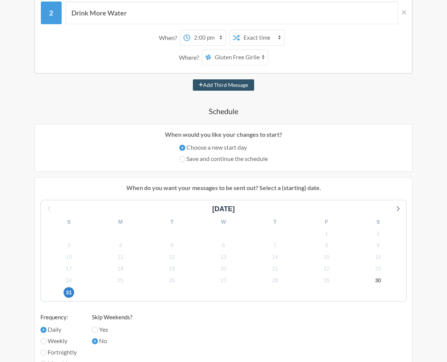
click at [200, 157] on label "Save and continue the schedule" at bounding box center [223, 158] width 89 height 9
click at [185, 157] on input "Save and continue the schedule" at bounding box center [182, 159] width 6 height 6
radio input "true"
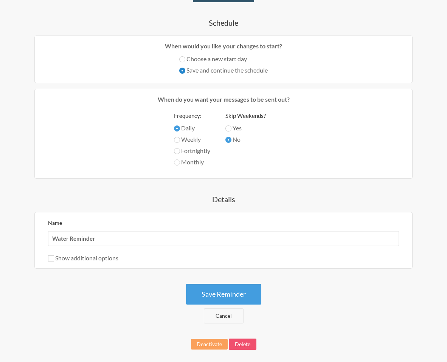
scroll to position [273, 0]
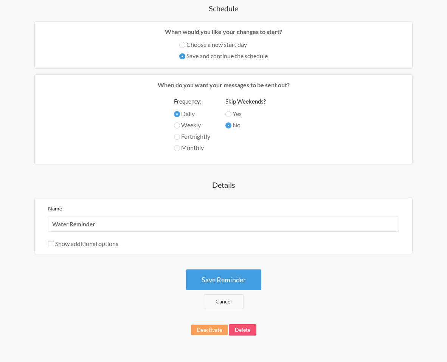
click at [113, 248] on div "Show additional options" at bounding box center [223, 244] width 351 height 9
click at [107, 246] on label "Show additional options" at bounding box center [83, 243] width 70 height 7
click at [54, 246] on input "Show additional options" at bounding box center [51, 244] width 6 height 6
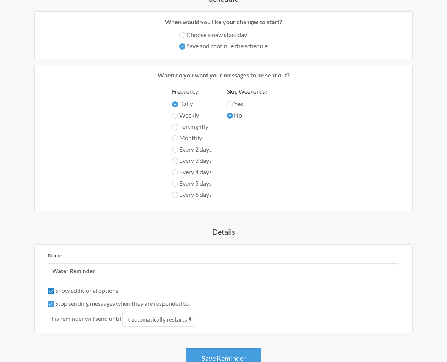
scroll to position [290, 0]
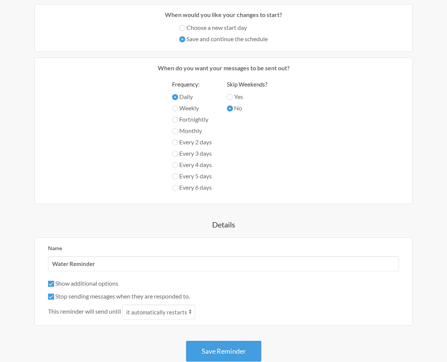
click at [80, 289] on div "Show additional options Hide this reminder from calendars Stop sending messages…" at bounding box center [223, 299] width 351 height 41
click at [78, 285] on label "Show additional options" at bounding box center [83, 283] width 70 height 7
click at [54, 285] on input "Show additional options" at bounding box center [51, 284] width 6 height 6
checkbox input "false"
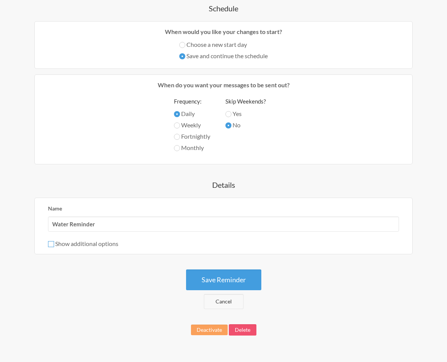
scroll to position [273, 0]
click at [222, 281] on button "Save Reminder" at bounding box center [223, 280] width 75 height 21
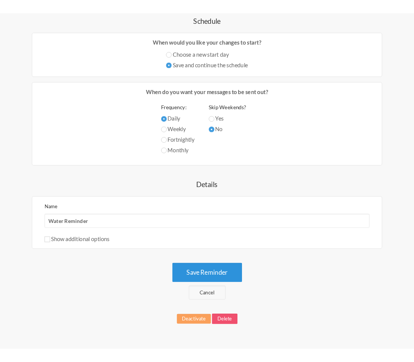
scroll to position [0, 0]
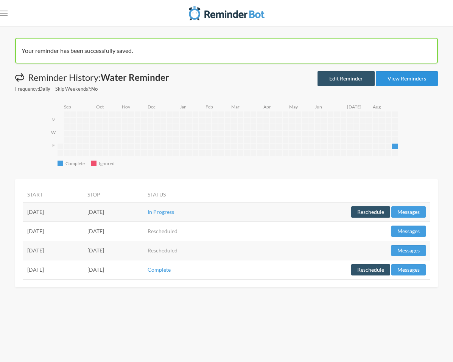
click at [404, 76] on link "View Reminders" at bounding box center [407, 78] width 62 height 15
click at [392, 147] on rect "[DATE] - 1 event" at bounding box center [395, 147] width 6 height 6
click at [378, 212] on button "Reschedule" at bounding box center [370, 212] width 39 height 11
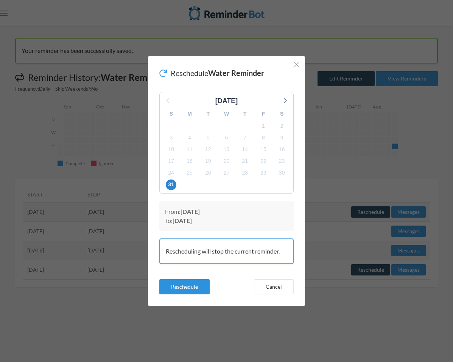
click at [204, 283] on button "Reschedule" at bounding box center [184, 287] width 50 height 15
click at [202, 285] on button "Reschedule" at bounding box center [184, 287] width 50 height 15
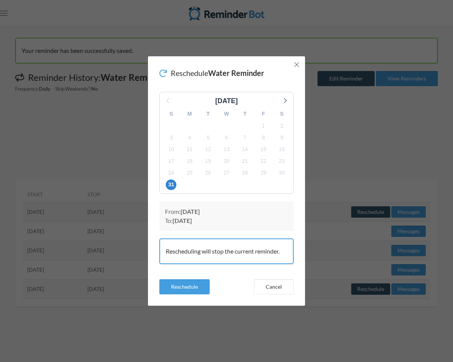
click at [292, 68] on button "Close" at bounding box center [296, 64] width 9 height 9
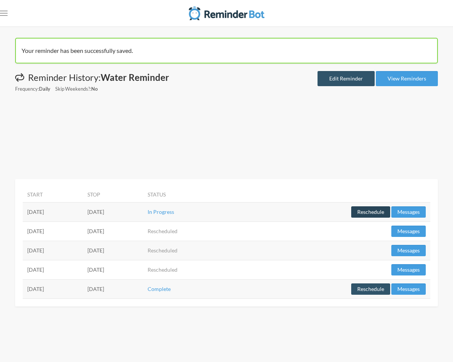
click at [365, 216] on button "Reschedule" at bounding box center [370, 212] width 39 height 11
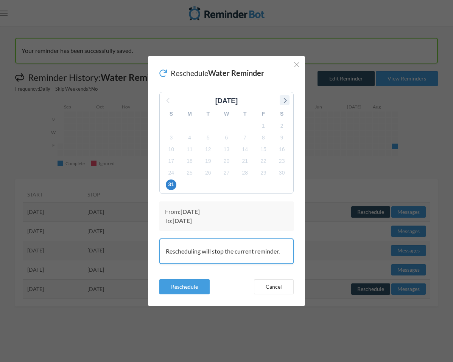
click at [284, 97] on icon at bounding box center [285, 100] width 10 height 10
click at [285, 97] on icon at bounding box center [285, 100] width 10 height 10
click at [180, 289] on button "Reschedule" at bounding box center [184, 287] width 50 height 15
click at [182, 288] on button "Reschedule" at bounding box center [184, 287] width 50 height 15
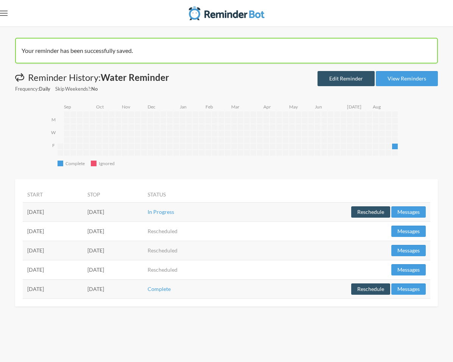
click at [5, 13] on rect "Open menu" at bounding box center [4, 13] width 8 height 1
